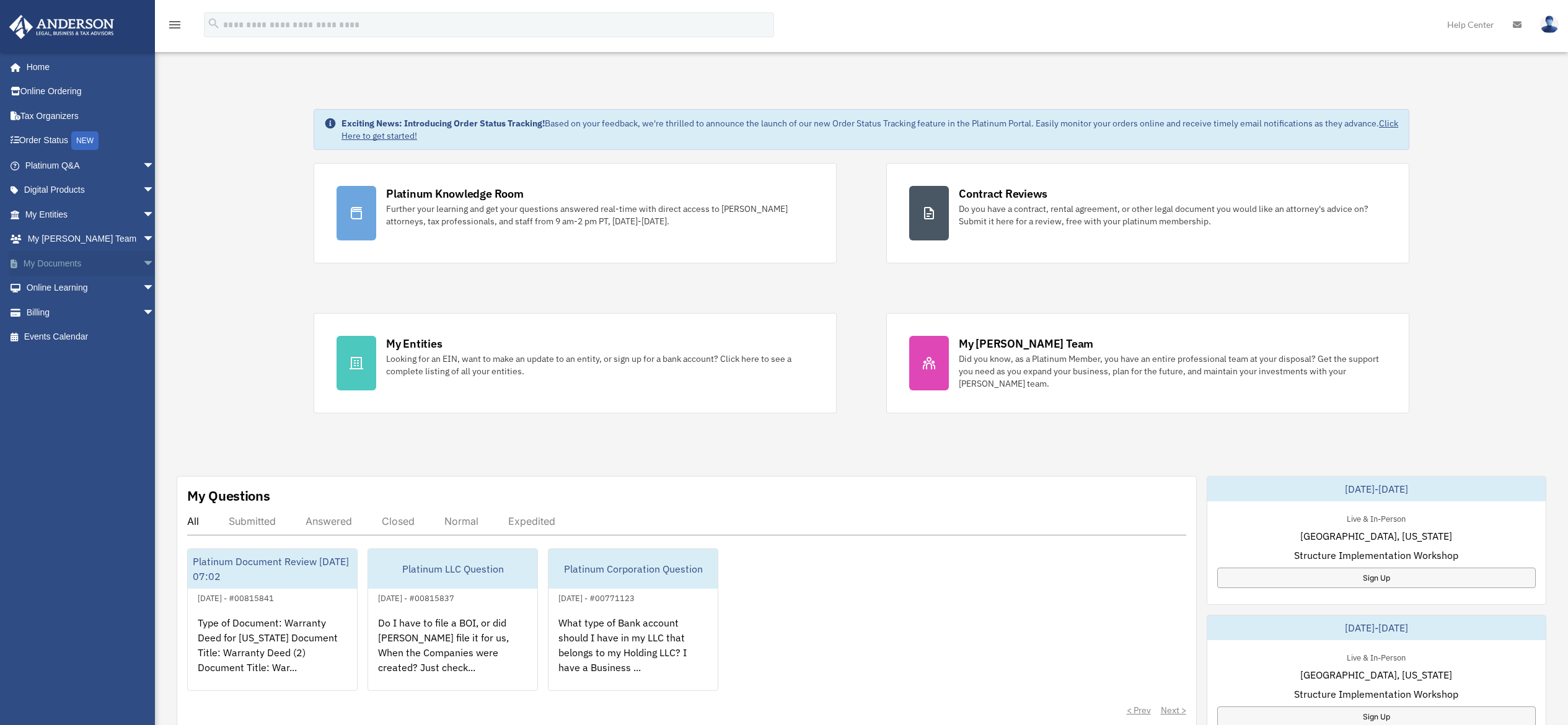
click at [142, 254] on span "arrow_drop_down" at bounding box center [155, 264] width 25 height 26
click at [74, 361] on link "Notarize" at bounding box center [95, 361] width 156 height 25
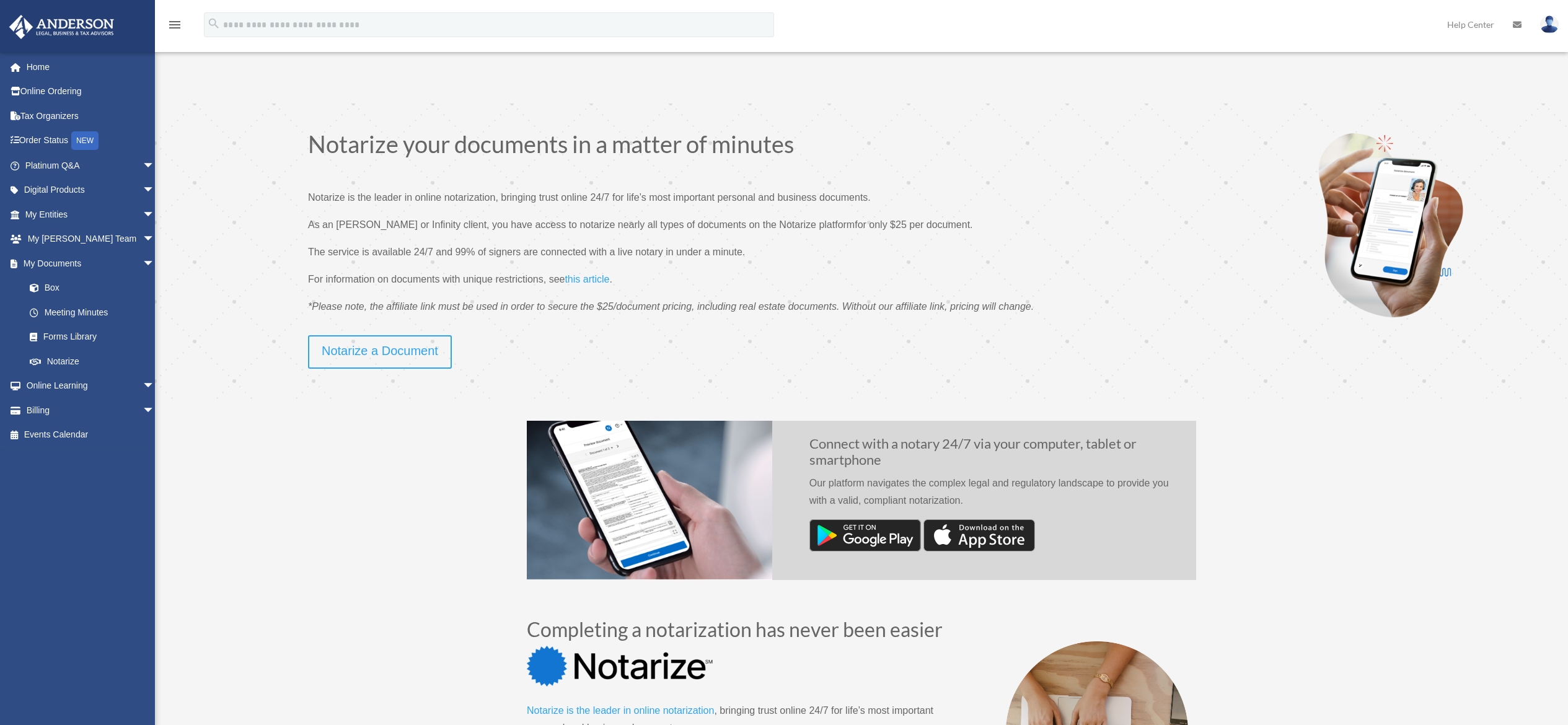
click at [588, 276] on span "this article" at bounding box center [587, 279] width 45 height 10
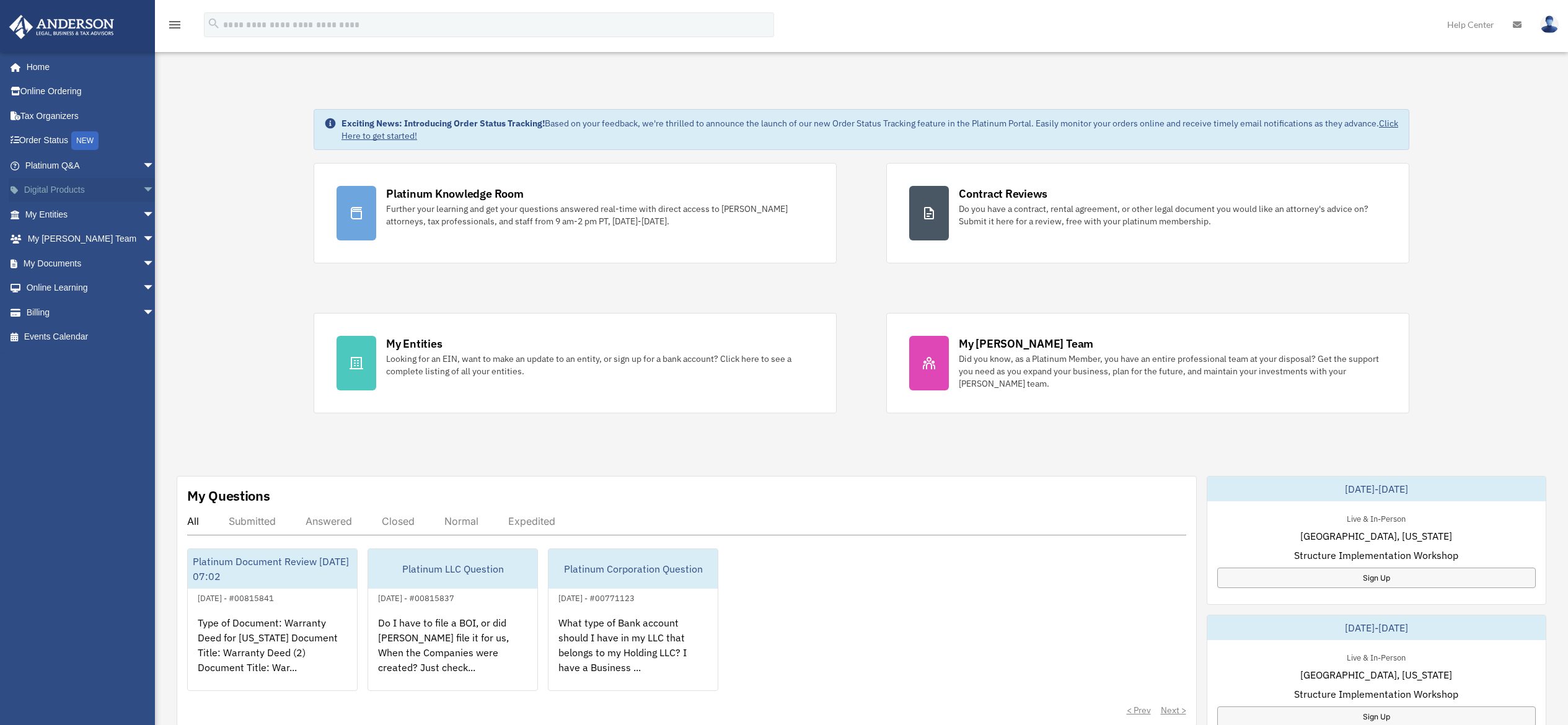
click at [142, 187] on span "arrow_drop_down" at bounding box center [155, 191] width 25 height 26
click at [64, 262] on div "Land Trust Kit" at bounding box center [101, 264] width 115 height 15
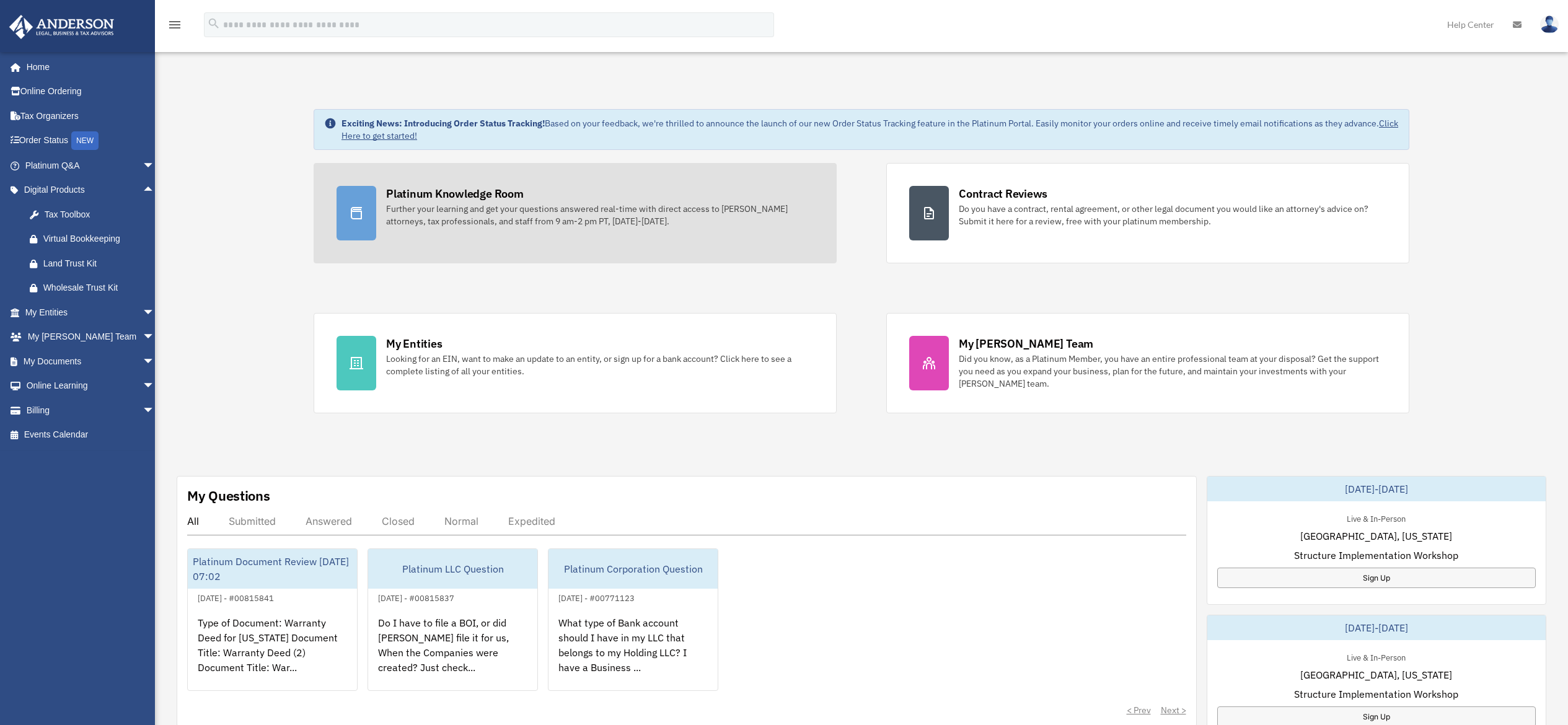
click at [399, 195] on div "Platinum Knowledge Room" at bounding box center [454, 193] width 137 height 15
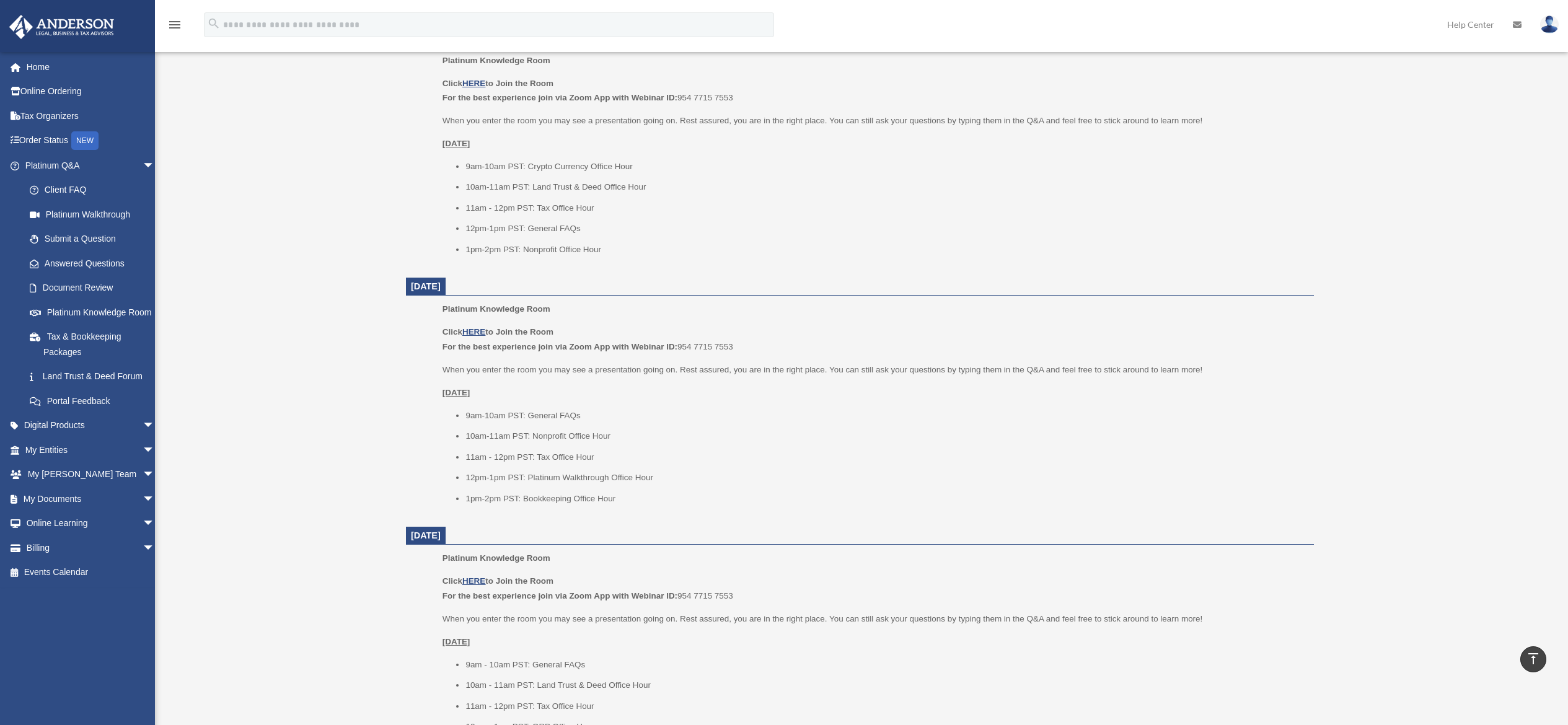
scroll to position [868, 0]
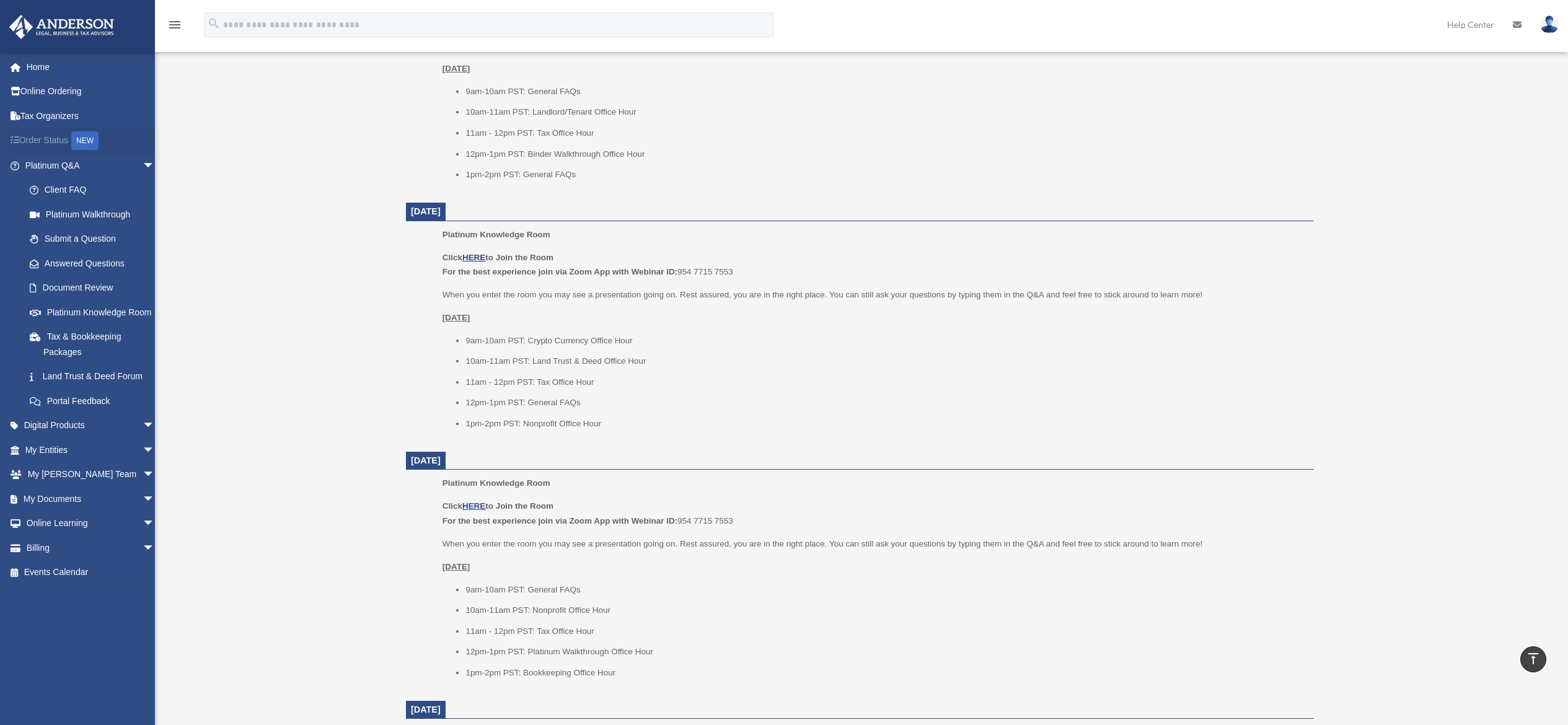
click at [50, 135] on link "Order Status NEW" at bounding box center [91, 141] width 165 height 26
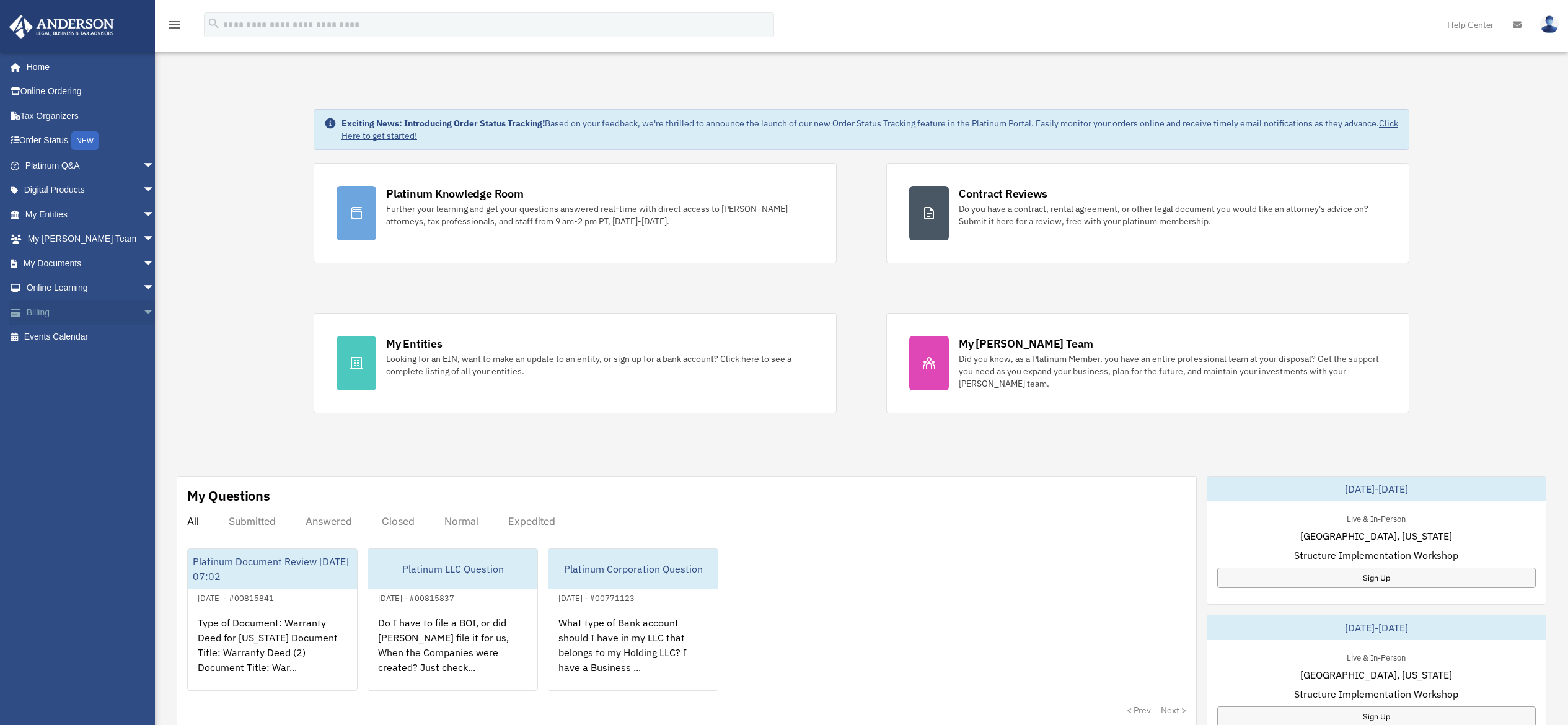
click at [52, 310] on link "Billing arrow_drop_down" at bounding box center [91, 313] width 165 height 25
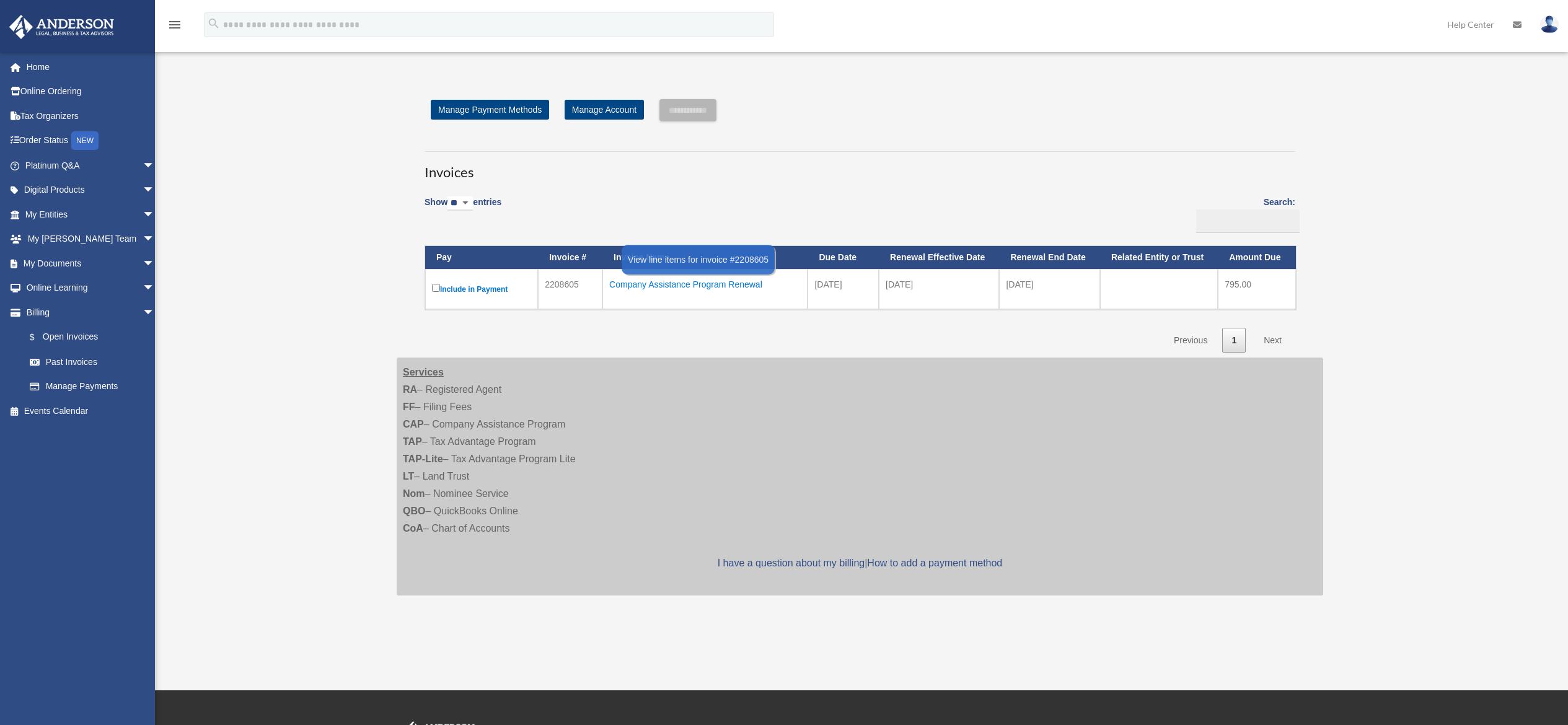
click at [666, 282] on div "Company Assistance Program Renewal" at bounding box center [705, 284] width 191 height 17
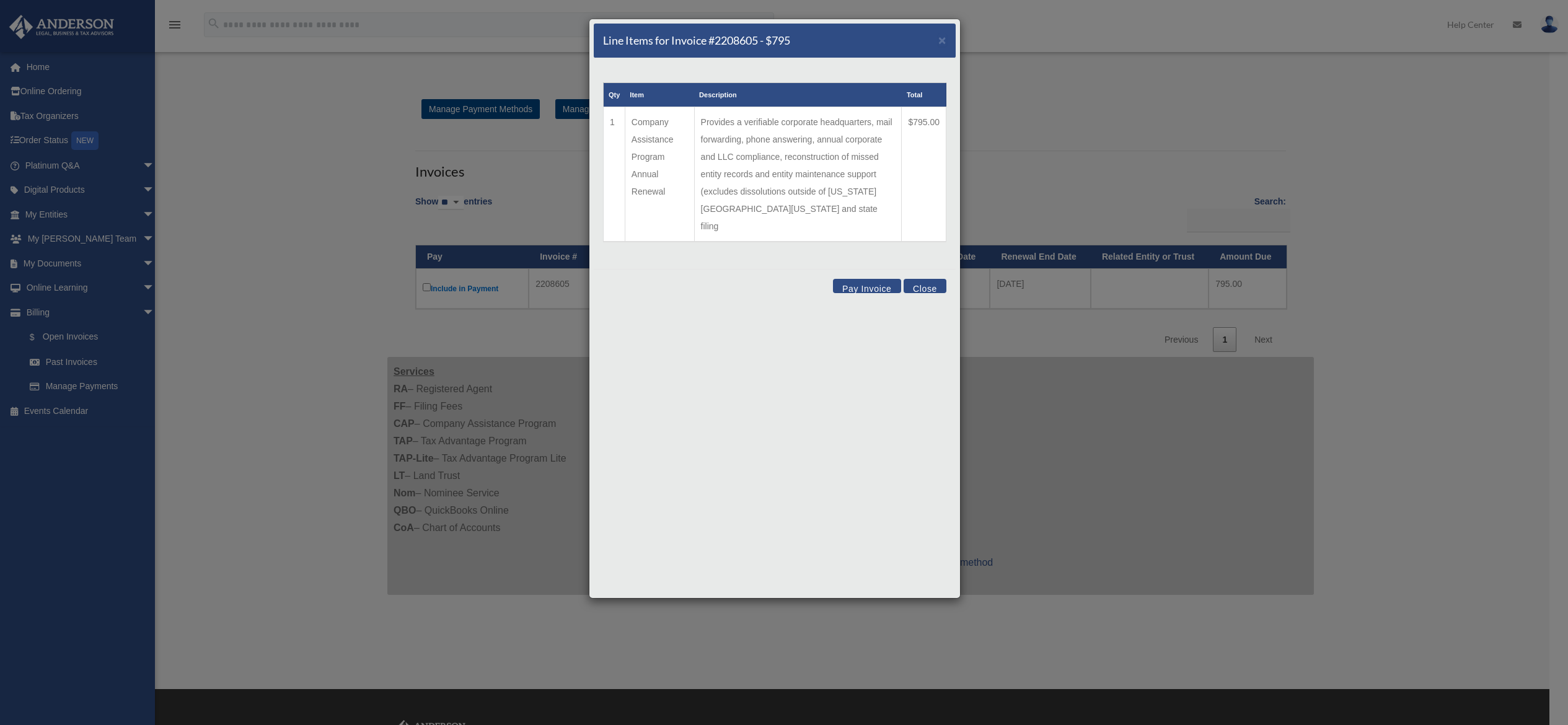
click at [930, 279] on button "Close" at bounding box center [925, 286] width 43 height 14
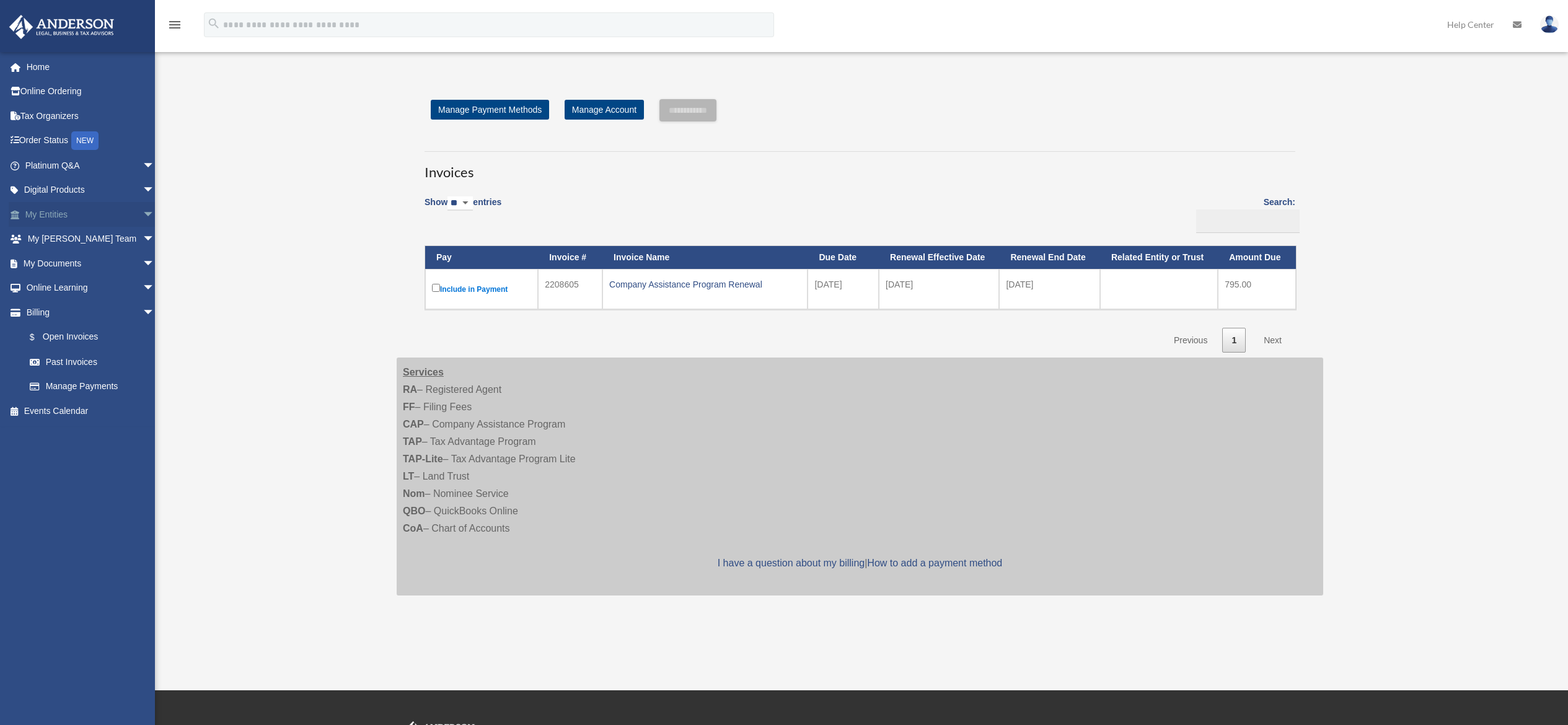
click at [34, 209] on link "My Entities arrow_drop_down" at bounding box center [91, 215] width 165 height 25
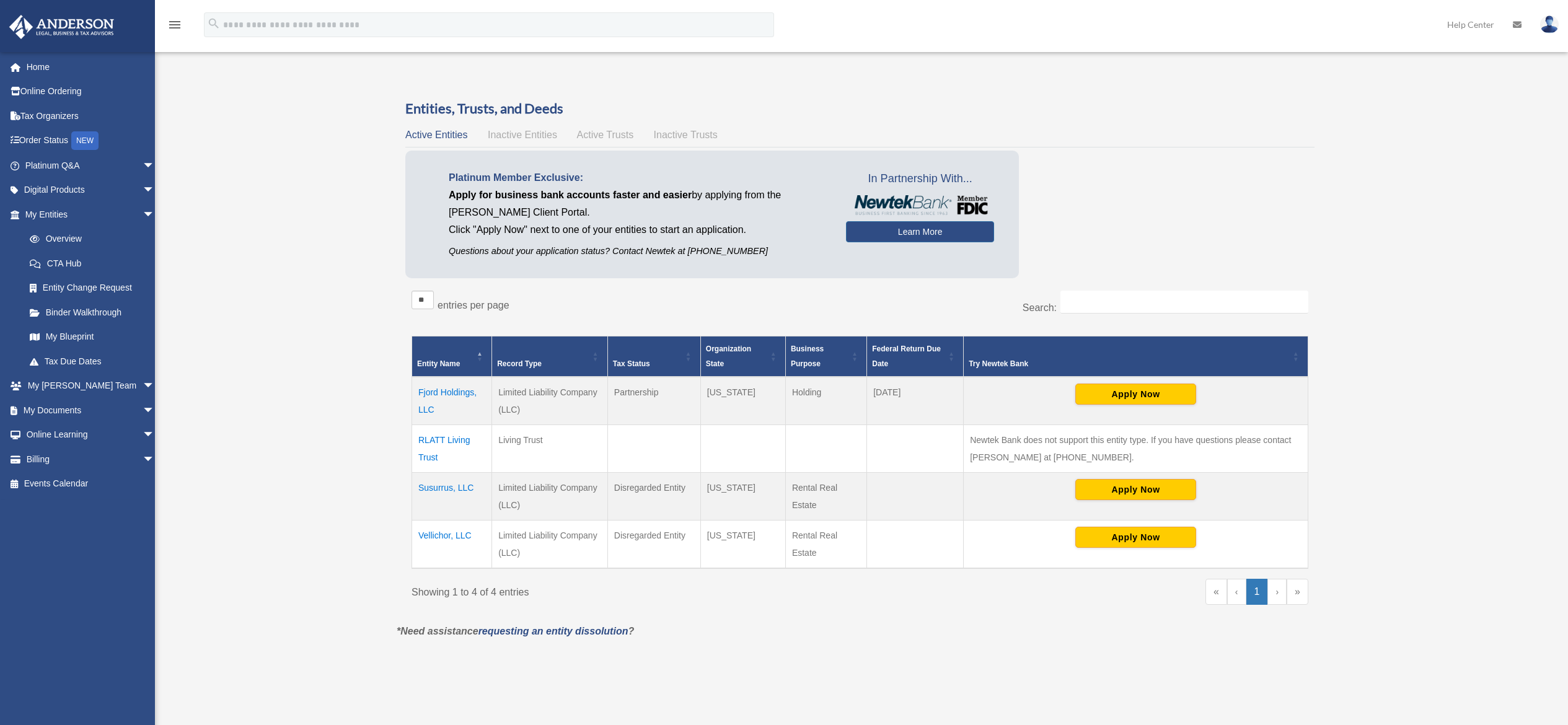
click at [450, 440] on td "RLATT Living Trust" at bounding box center [452, 449] width 80 height 48
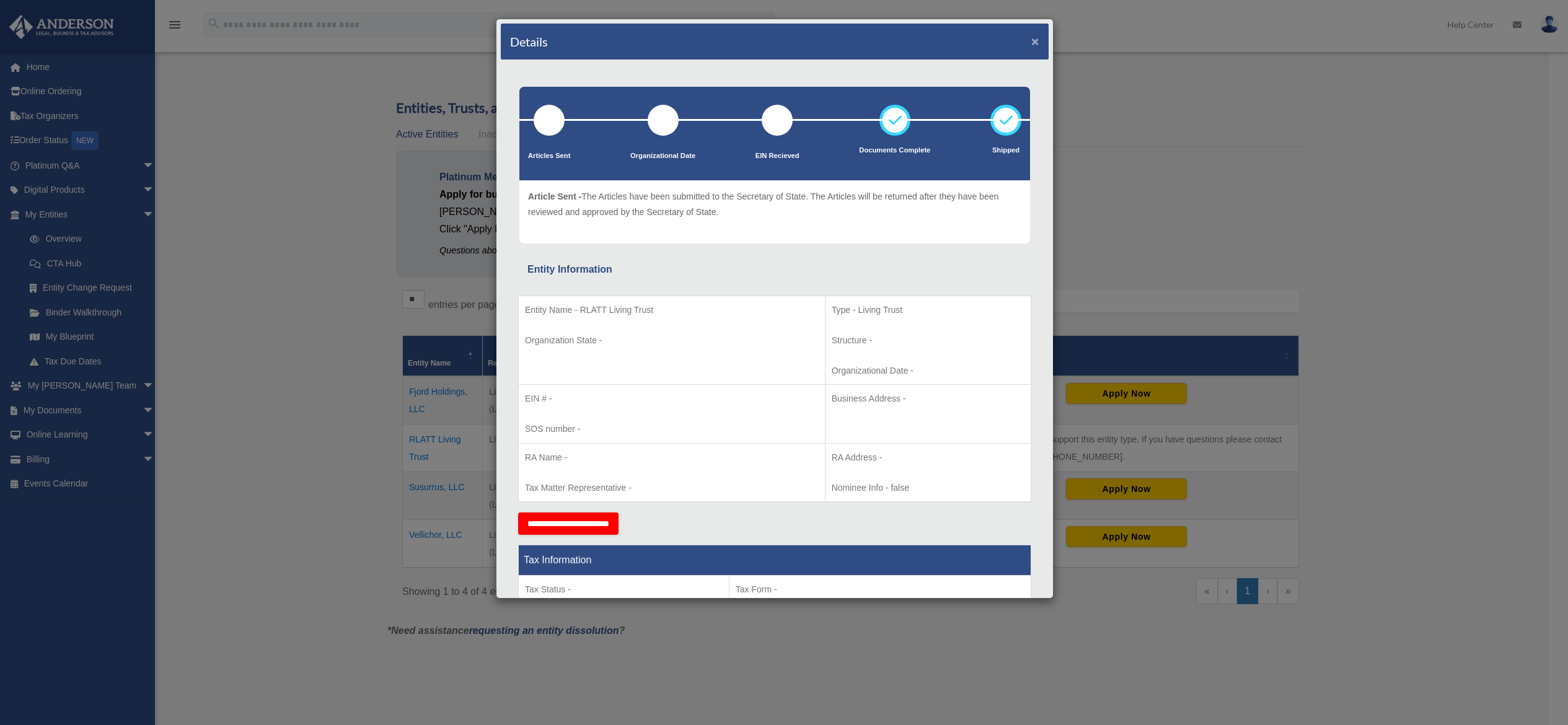
click at [1032, 36] on button "×" at bounding box center [1036, 41] width 8 height 13
